Goal: Browse casually

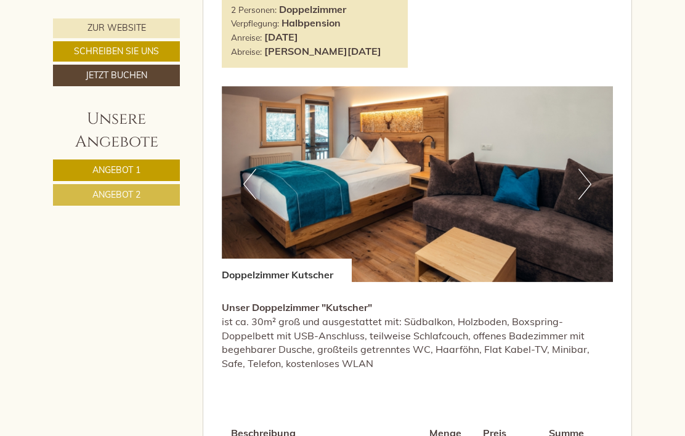
scroll to position [1415, 0]
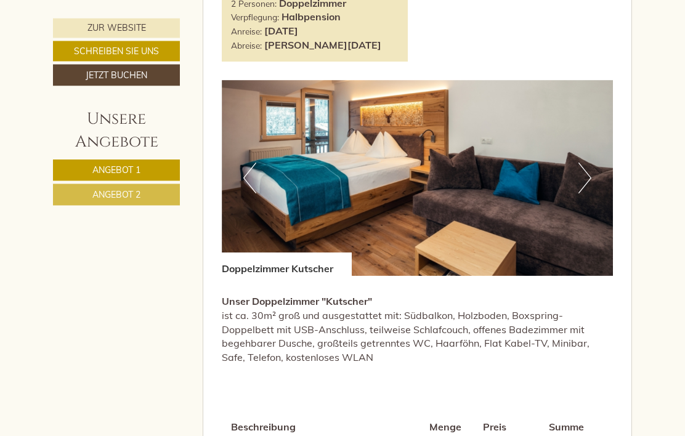
click at [584, 194] on button "Next" at bounding box center [585, 178] width 13 height 31
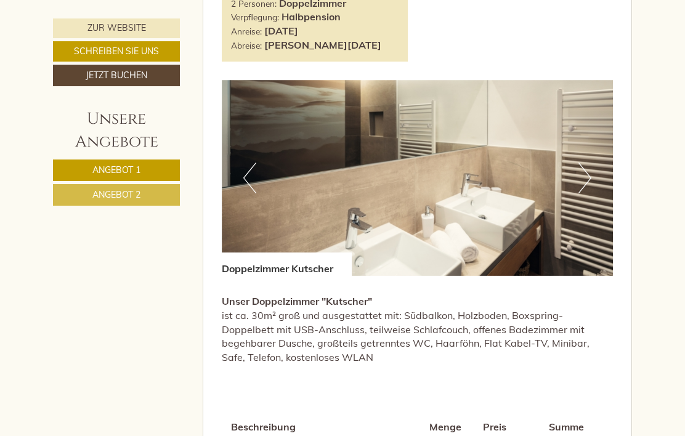
click at [593, 187] on img at bounding box center [418, 178] width 392 height 196
click at [589, 194] on button "Next" at bounding box center [585, 178] width 13 height 31
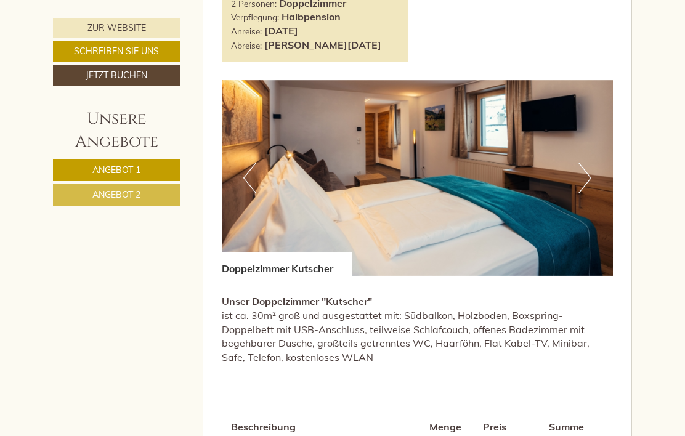
click at [590, 190] on button "Next" at bounding box center [585, 178] width 13 height 31
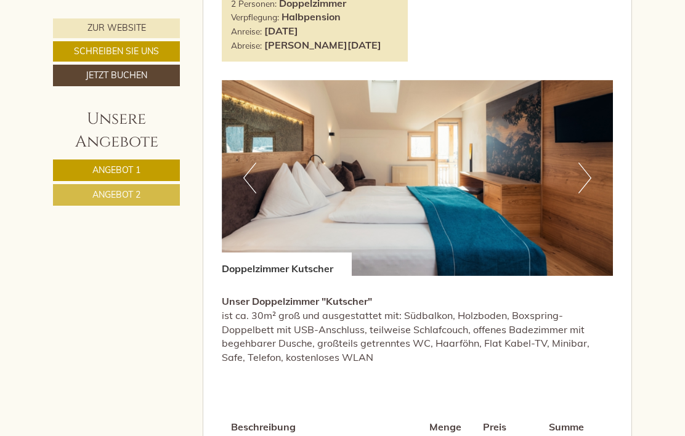
click at [589, 194] on button "Next" at bounding box center [585, 178] width 13 height 31
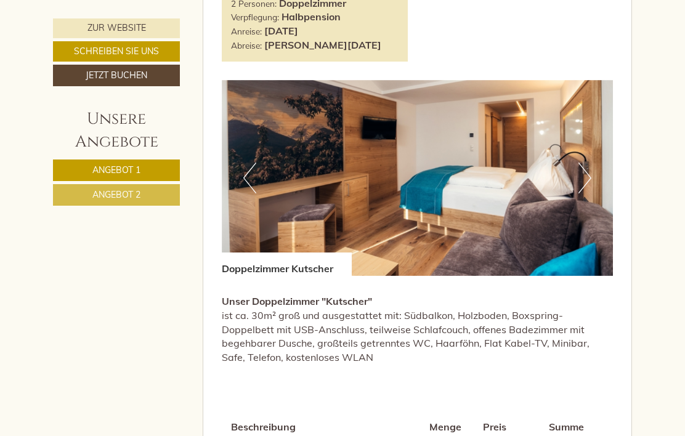
click at [592, 192] on img at bounding box center [418, 178] width 392 height 196
click at [587, 193] on button "Next" at bounding box center [585, 178] width 13 height 31
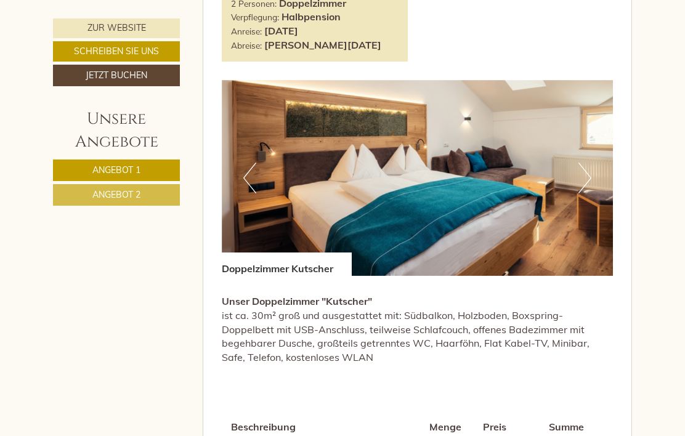
click at [593, 195] on img at bounding box center [418, 178] width 392 height 196
click at [591, 183] on button "Next" at bounding box center [585, 178] width 13 height 31
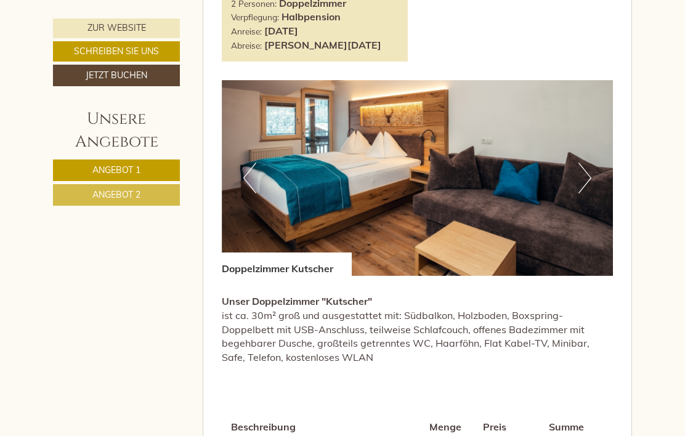
click at [584, 194] on button "Next" at bounding box center [585, 178] width 13 height 31
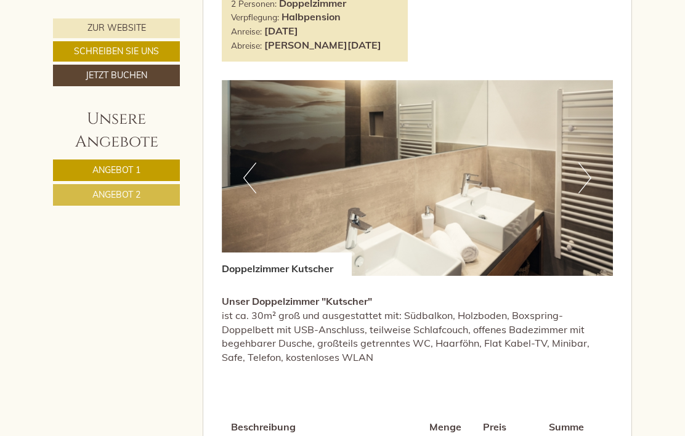
click at [585, 194] on button "Next" at bounding box center [585, 178] width 13 height 31
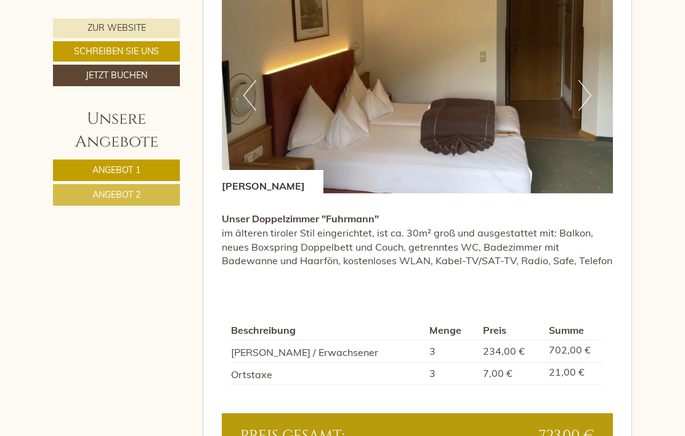
scroll to position [753, 0]
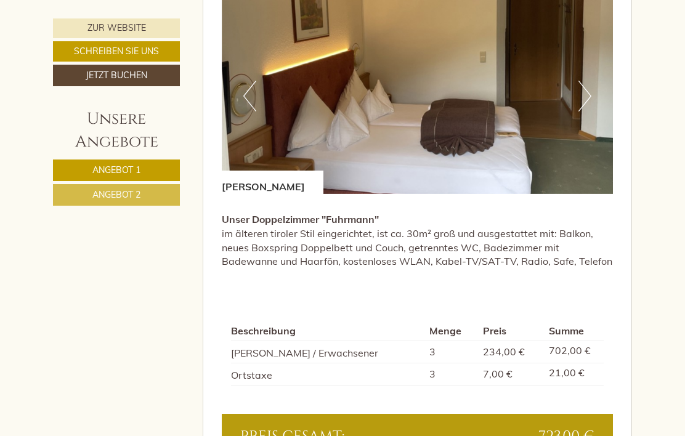
click at [590, 108] on button "Next" at bounding box center [585, 96] width 13 height 31
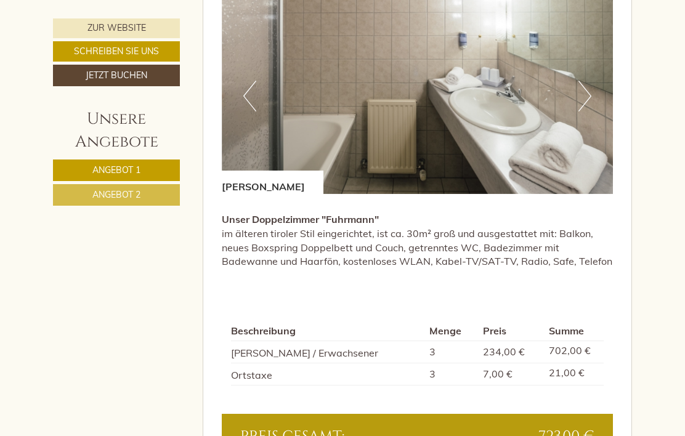
click at [583, 112] on button "Next" at bounding box center [585, 96] width 13 height 31
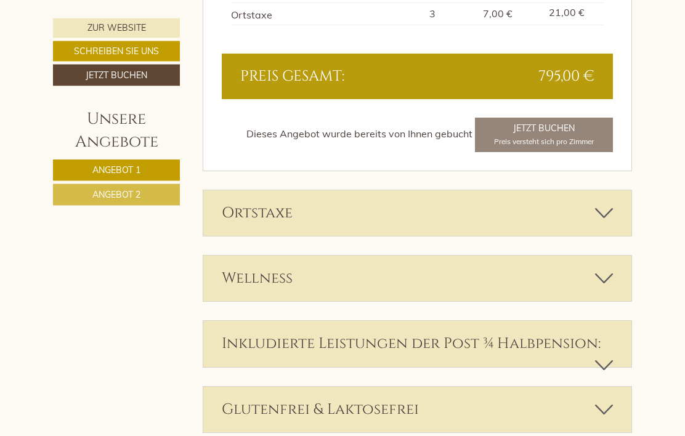
scroll to position [1891, 0]
